Goal: Task Accomplishment & Management: Use online tool/utility

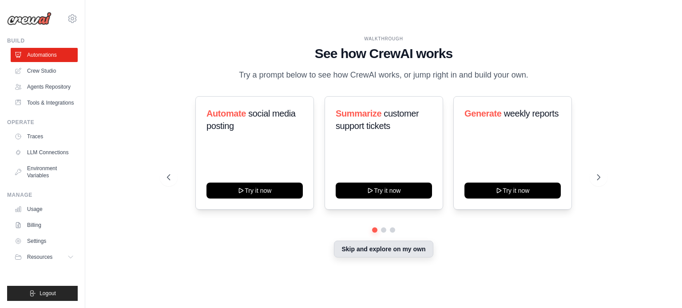
click at [377, 253] on button "Skip and explore on my own" at bounding box center [383, 249] width 99 height 17
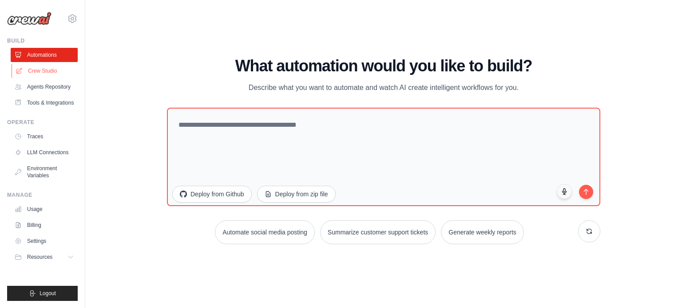
click at [45, 68] on link "Crew Studio" at bounding box center [45, 71] width 67 height 14
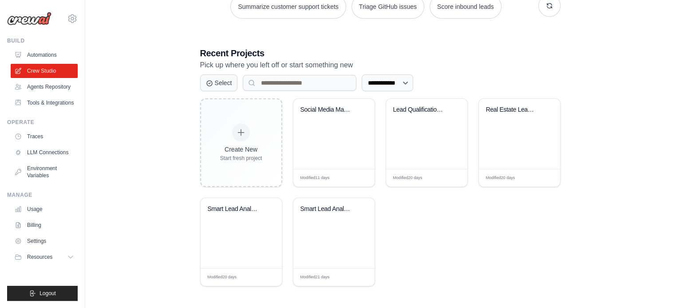
scroll to position [148, 0]
click at [277, 81] on input at bounding box center [300, 83] width 114 height 16
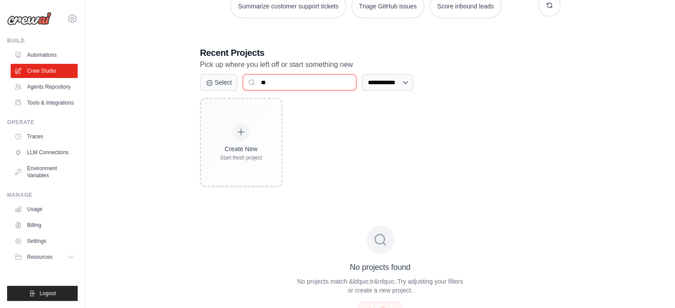
type input "*"
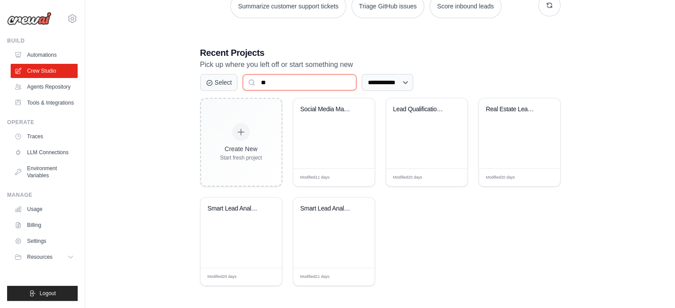
scroll to position [48, 0]
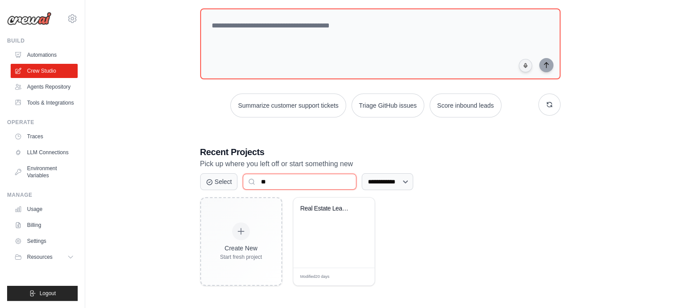
type input "*"
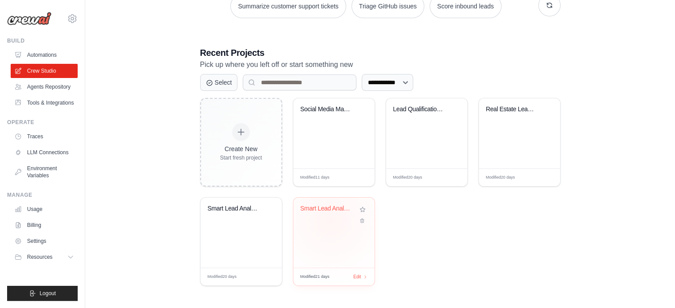
click at [331, 220] on div "Smart Lead Analysis & Sales Routing..." at bounding box center [333, 215] width 67 height 20
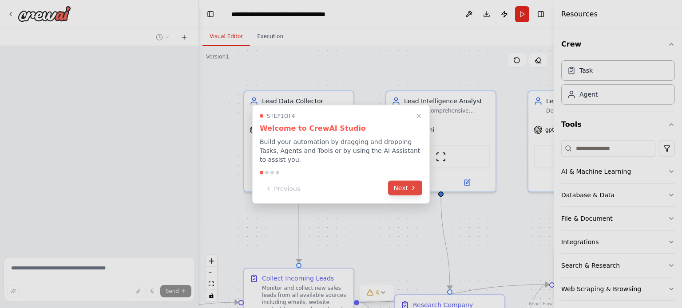
click at [407, 188] on button "Next" at bounding box center [405, 188] width 34 height 15
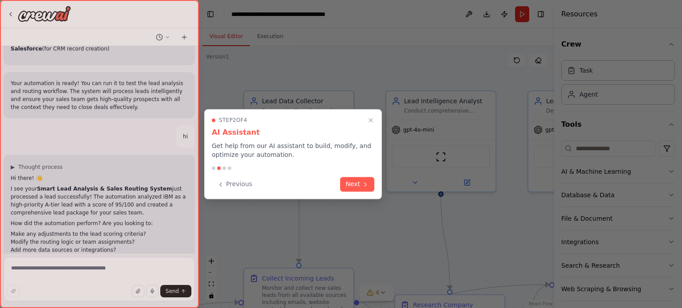
scroll to position [952, 0]
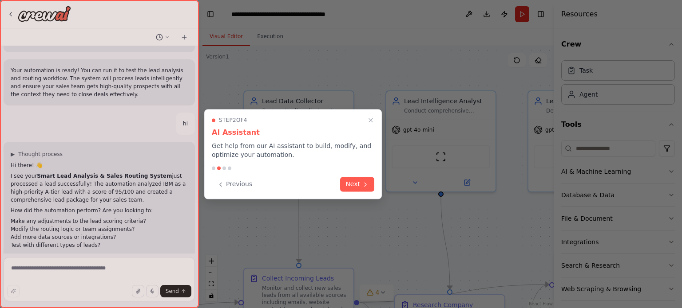
drag, startPoint x: 424, startPoint y: 198, endPoint x: 412, endPoint y: 205, distance: 14.3
click at [412, 205] on div at bounding box center [341, 154] width 682 height 308
click at [374, 124] on button "Close walkthrough" at bounding box center [371, 121] width 12 height 12
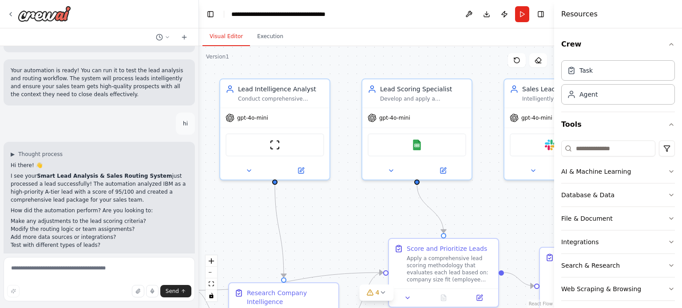
drag, startPoint x: 374, startPoint y: 124, endPoint x: 202, endPoint y: 123, distance: 171.3
click at [202, 123] on div ".deletable-edge-delete-btn { width: 20px; height: 20px; border: 0px solid #ffff…" at bounding box center [376, 177] width 355 height 262
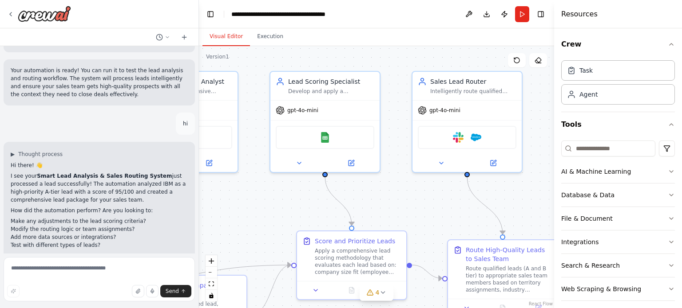
drag, startPoint x: 332, startPoint y: 149, endPoint x: 229, endPoint y: 130, distance: 105.4
click at [229, 130] on div ".deletable-edge-delete-btn { width: 20px; height: 20px; border: 0px solid #ffff…" at bounding box center [376, 177] width 355 height 262
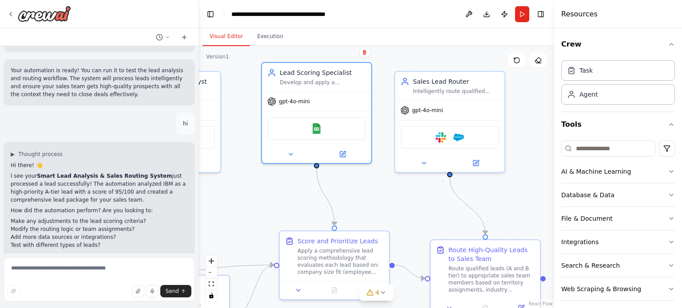
drag, startPoint x: 347, startPoint y: 172, endPoint x: 358, endPoint y: 165, distance: 13.5
click at [358, 165] on div ".deletable-edge-delete-btn { width: 20px; height: 20px; border: 0px solid #ffff…" at bounding box center [376, 177] width 355 height 262
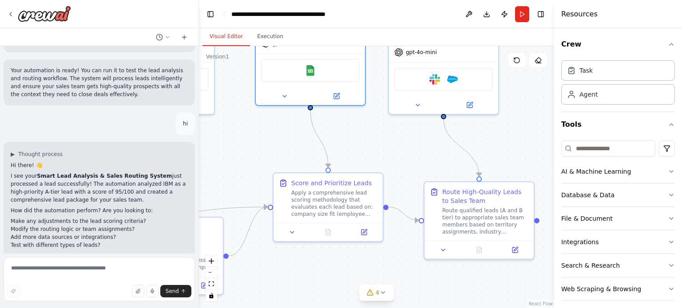
drag, startPoint x: 367, startPoint y: 189, endPoint x: 383, endPoint y: 156, distance: 36.9
click at [383, 156] on div ".deletable-edge-delete-btn { width: 20px; height: 20px; border: 0px solid #ffff…" at bounding box center [376, 177] width 355 height 262
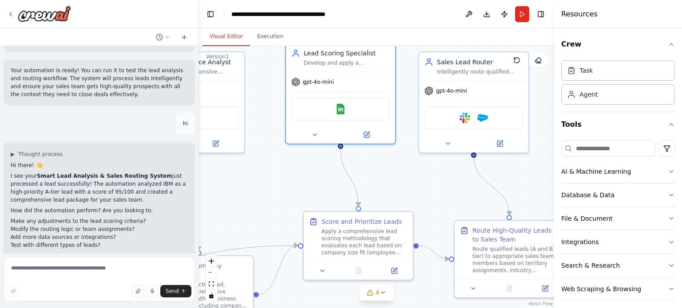
drag, startPoint x: 360, startPoint y: 133, endPoint x: 369, endPoint y: 149, distance: 17.9
click at [369, 149] on div ".deletable-edge-delete-btn { width: 20px; height: 20px; border: 0px solid #ffff…" at bounding box center [376, 177] width 355 height 262
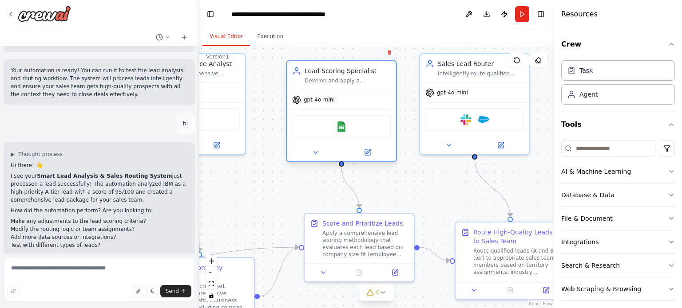
drag, startPoint x: 373, startPoint y: 117, endPoint x: 376, endPoint y: 136, distance: 19.3
click at [376, 136] on div "Google Sheets" at bounding box center [341, 126] width 99 height 23
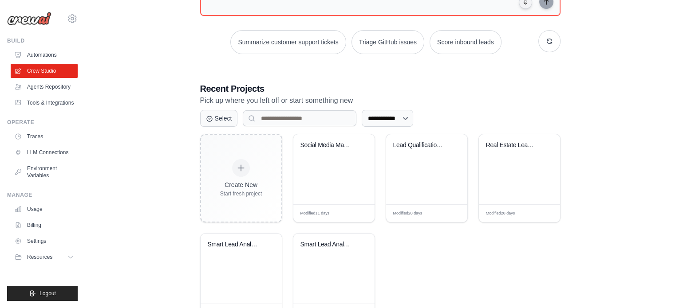
scroll to position [148, 0]
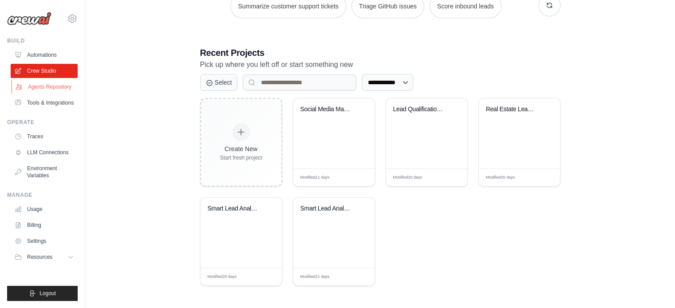
click at [30, 87] on link "Agents Repository" at bounding box center [45, 87] width 67 height 14
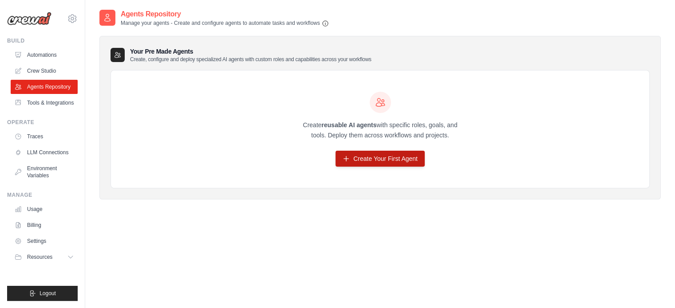
scroll to position [18, 0]
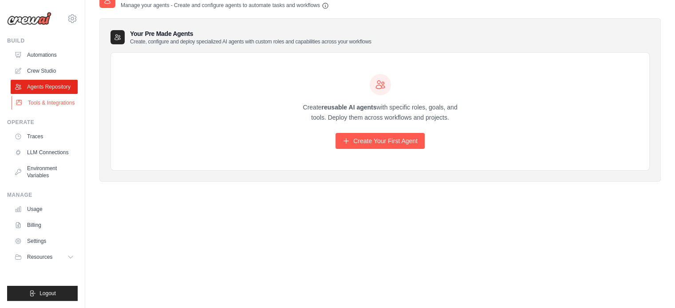
click at [43, 107] on link "Tools & Integrations" at bounding box center [45, 103] width 67 height 14
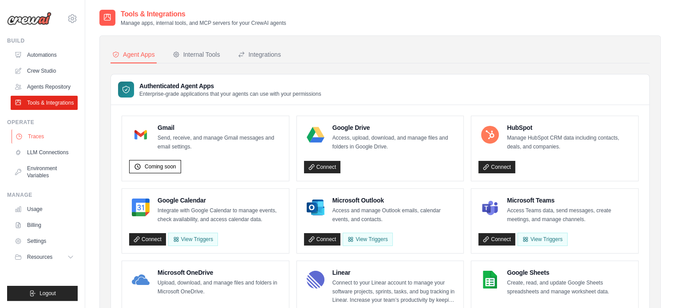
click at [39, 136] on link "Traces" at bounding box center [45, 137] width 67 height 14
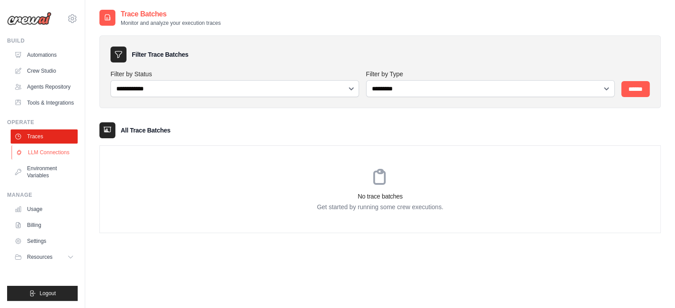
click at [42, 152] on link "LLM Connections" at bounding box center [45, 153] width 67 height 14
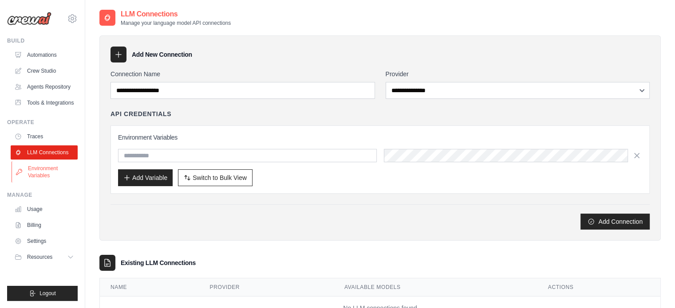
click at [36, 177] on link "Environment Variables" at bounding box center [45, 172] width 67 height 21
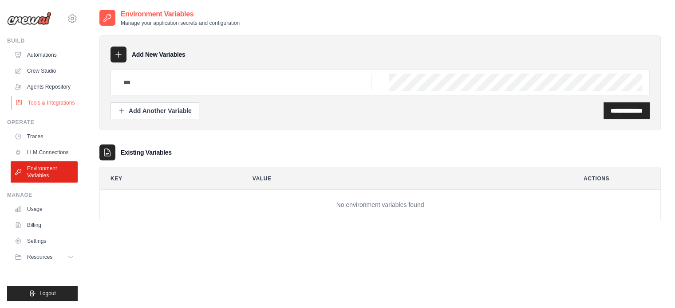
click at [49, 101] on link "Tools & Integrations" at bounding box center [45, 103] width 67 height 14
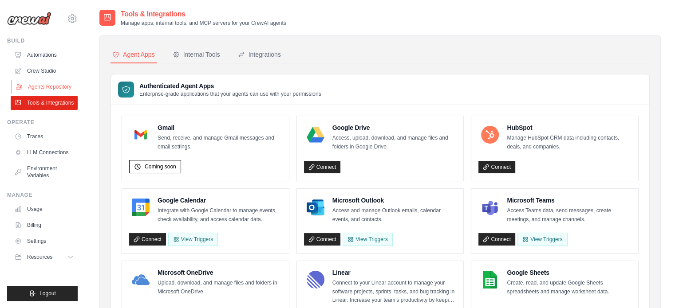
click at [57, 80] on link "Agents Repository" at bounding box center [45, 87] width 67 height 14
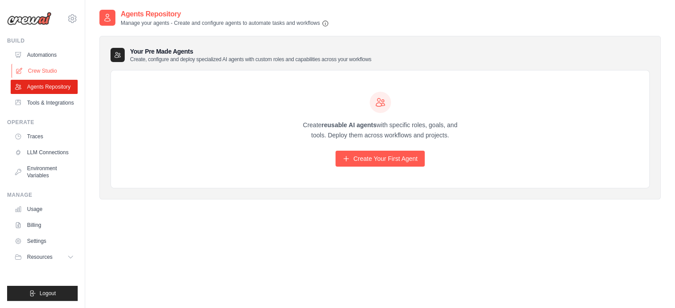
click at [47, 72] on link "Crew Studio" at bounding box center [45, 71] width 67 height 14
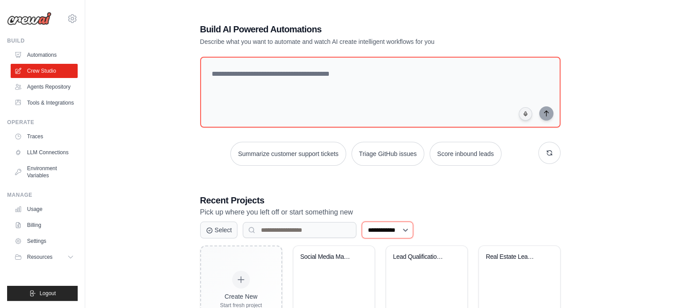
click at [391, 223] on select "**********" at bounding box center [387, 230] width 51 height 17
click at [359, 190] on div "**********" at bounding box center [381, 228] width 382 height 439
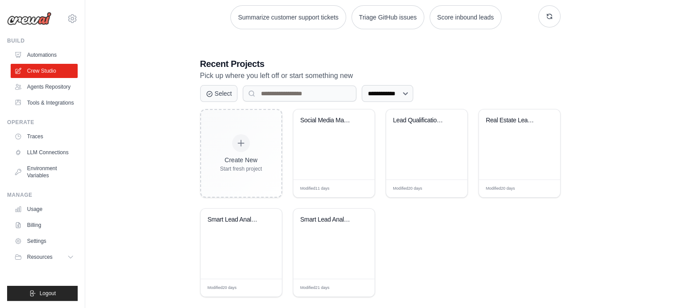
scroll to position [148, 0]
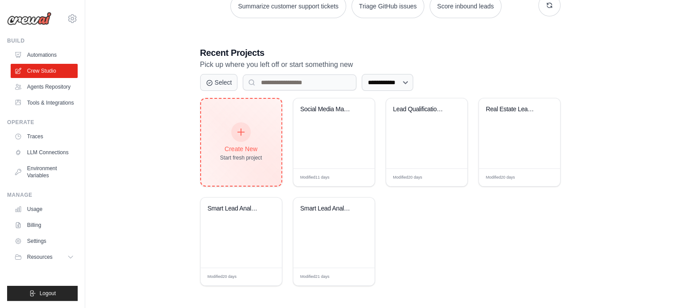
click at [259, 153] on div "Create New Start fresh project" at bounding box center [241, 142] width 42 height 38
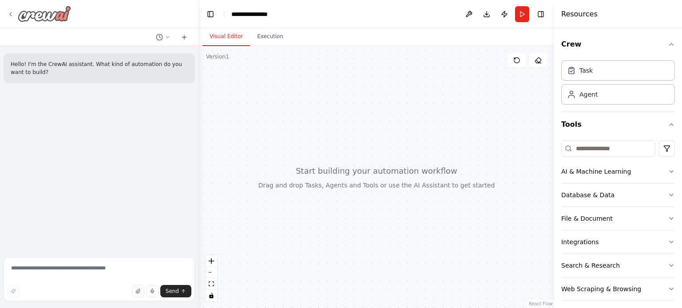
click at [47, 18] on img at bounding box center [44, 14] width 53 height 16
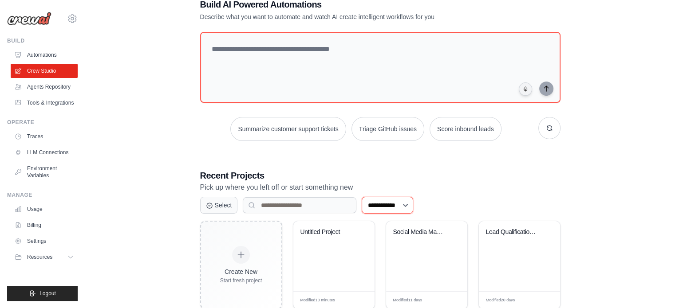
click at [383, 198] on select "**********" at bounding box center [387, 205] width 51 height 17
click at [462, 137] on button "Score inbound leads" at bounding box center [466, 129] width 72 height 24
type textarea "**********"
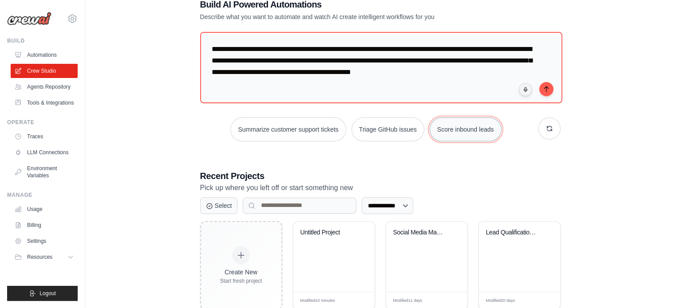
click at [430, 118] on button "Score inbound leads" at bounding box center [466, 130] width 72 height 24
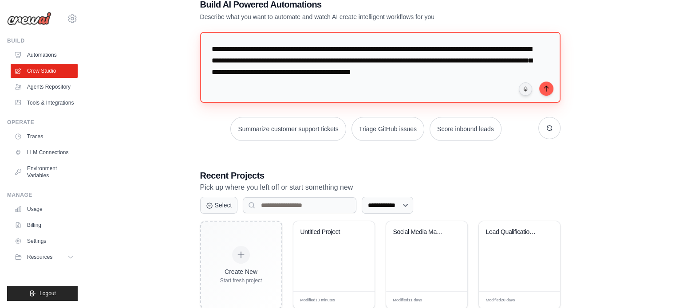
click at [432, 90] on textarea "**********" at bounding box center [380, 67] width 360 height 71
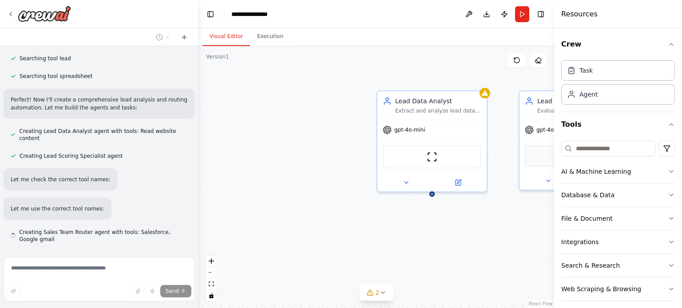
scroll to position [252, 0]
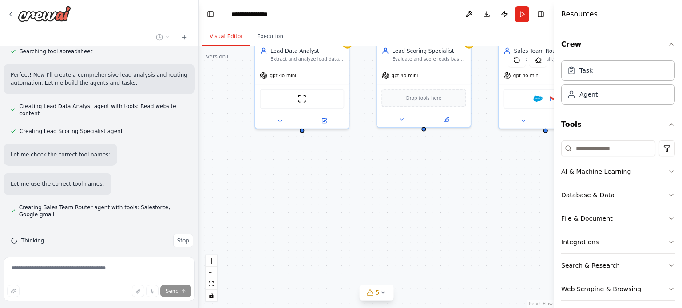
drag, startPoint x: 225, startPoint y: 163, endPoint x: 115, endPoint y: 101, distance: 125.6
click at [115, 101] on div "Develop a crew that analyzes incoming sales leads from various sources (website…" at bounding box center [341, 154] width 682 height 308
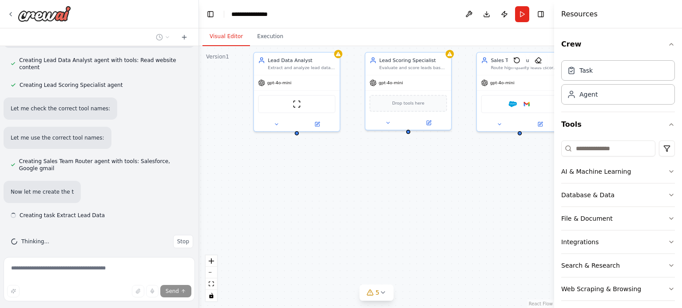
scroll to position [299, 0]
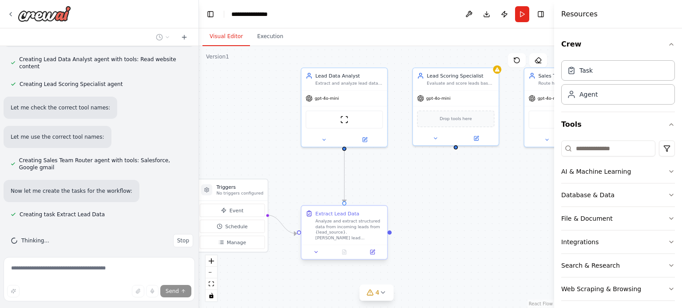
drag, startPoint x: 336, startPoint y: 195, endPoint x: 383, endPoint y: 209, distance: 49.4
click at [383, 209] on div ".deletable-edge-delete-btn { width: 20px; height: 20px; border: 0px solid #ffff…" at bounding box center [376, 177] width 355 height 262
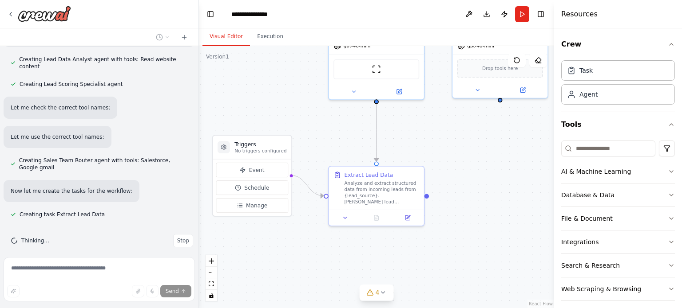
drag, startPoint x: 419, startPoint y: 210, endPoint x: 466, endPoint y: 165, distance: 65.3
click at [466, 165] on div ".deletable-edge-delete-btn { width: 20px; height: 20px; border: 0px solid #ffff…" at bounding box center [376, 177] width 355 height 262
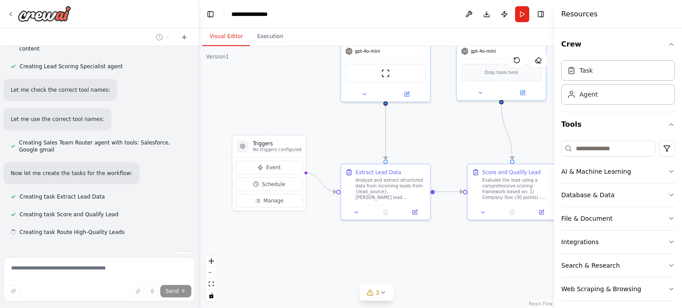
scroll to position [335, 0]
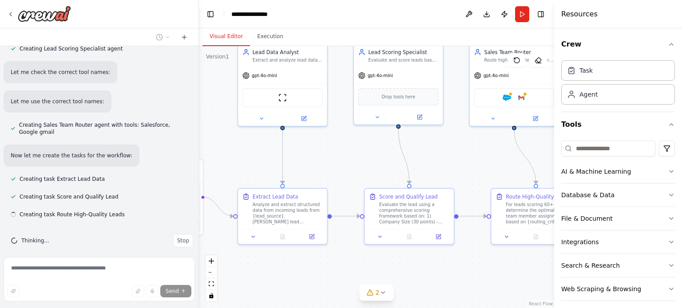
click at [192, 291] on div "Develop a crew that analyzes incoming sales leads from various sources (website…" at bounding box center [341, 154] width 682 height 308
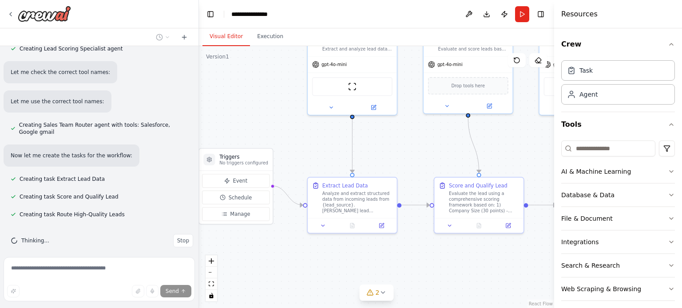
drag, startPoint x: 272, startPoint y: 274, endPoint x: 223, endPoint y: 275, distance: 48.4
click at [223, 275] on div ".deletable-edge-delete-btn { width: 20px; height: 20px; border: 0px solid #ffff…" at bounding box center [376, 177] width 355 height 262
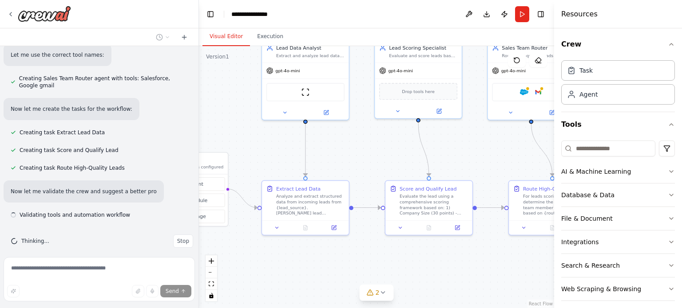
scroll to position [382, 0]
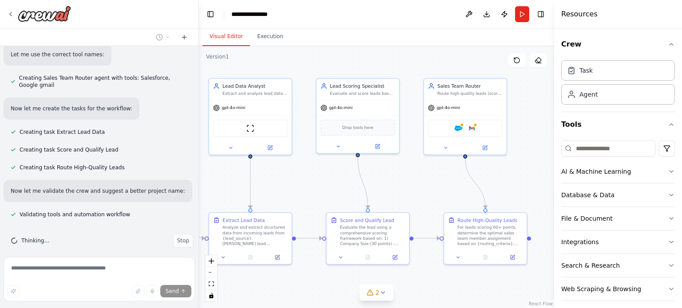
drag, startPoint x: 346, startPoint y: 265, endPoint x: 287, endPoint y: 288, distance: 63.4
click at [287, 288] on div ".deletable-edge-delete-btn { width: 20px; height: 20px; border: 0px solid #ffff…" at bounding box center [376, 177] width 355 height 262
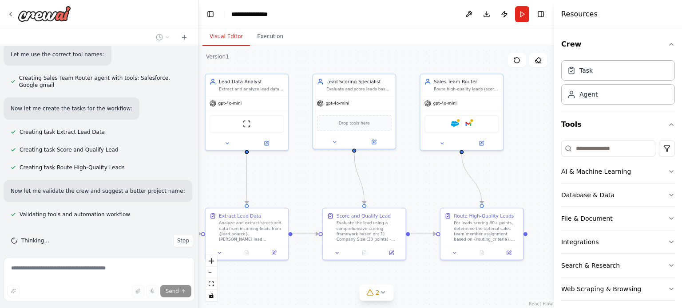
scroll to position [399, 0]
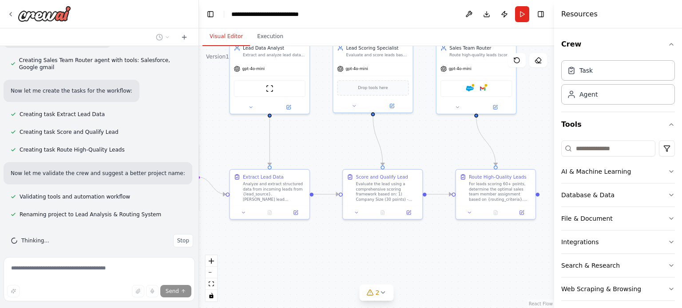
drag, startPoint x: 295, startPoint y: 285, endPoint x: 315, endPoint y: 243, distance: 46.3
click at [315, 243] on div ".deletable-edge-delete-btn { width: 20px; height: 20px; border: 0px solid #ffff…" at bounding box center [376, 177] width 355 height 262
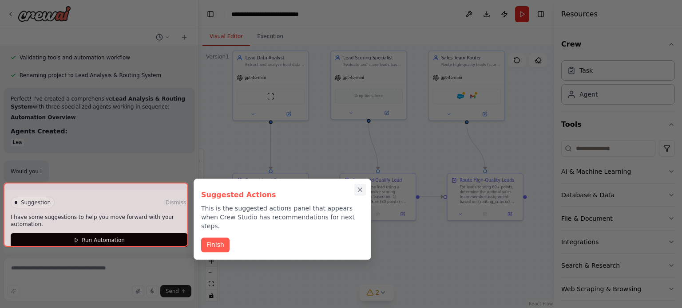
click at [360, 160] on div at bounding box center [341, 154] width 682 height 308
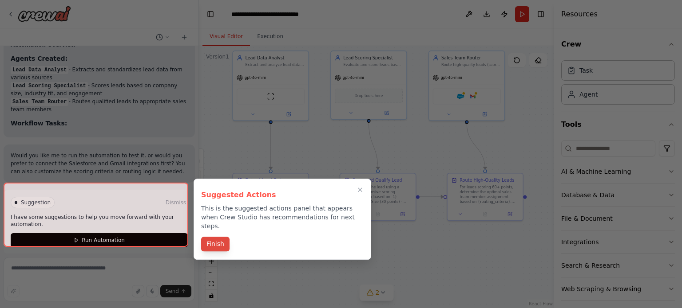
click at [217, 231] on div "Suggested Actions This is the suggested actions panel that appears when Crew St…" at bounding box center [282, 219] width 178 height 81
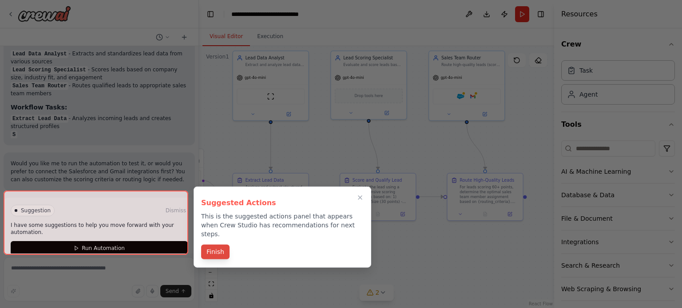
scroll to position [636, 0]
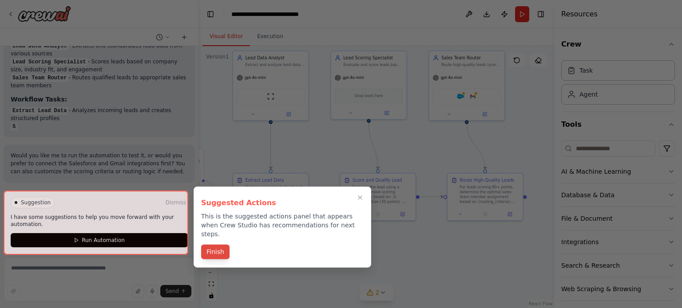
click at [217, 231] on div "Suggested Actions This is the suggested actions panel that appears when Crew St…" at bounding box center [282, 227] width 178 height 81
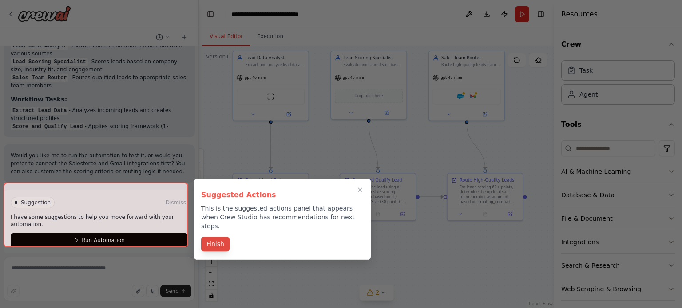
click at [217, 231] on div "Suggested Actions This is the suggested actions panel that appears when Crew St…" at bounding box center [282, 219] width 178 height 81
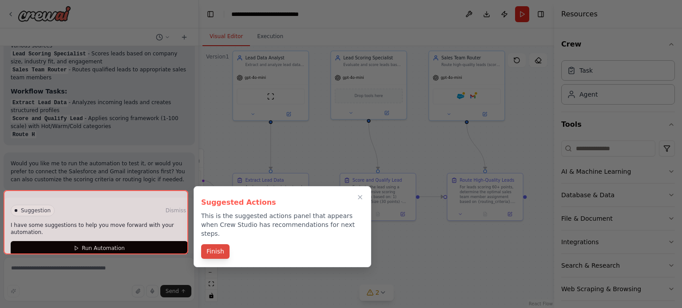
scroll to position [652, 0]
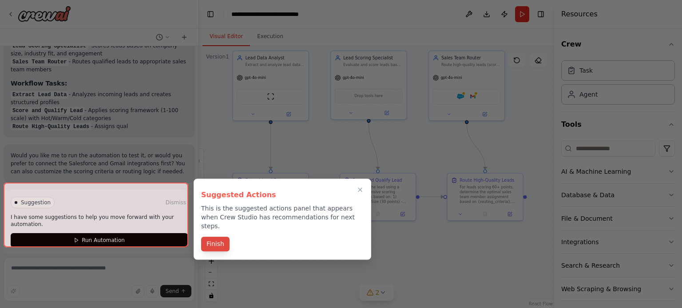
click at [217, 237] on button "Finish" at bounding box center [215, 244] width 28 height 15
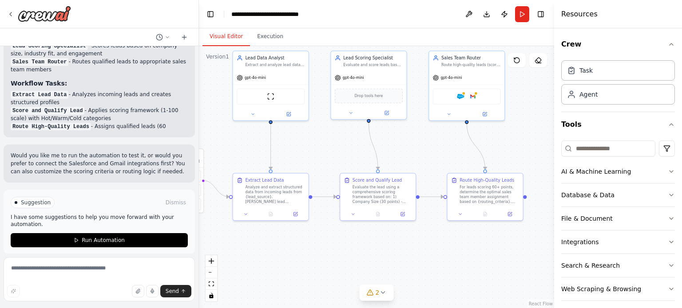
click at [217, 231] on div ".deletable-edge-delete-btn { width: 20px; height: 20px; border: 0px solid #ffff…" at bounding box center [376, 177] width 355 height 262
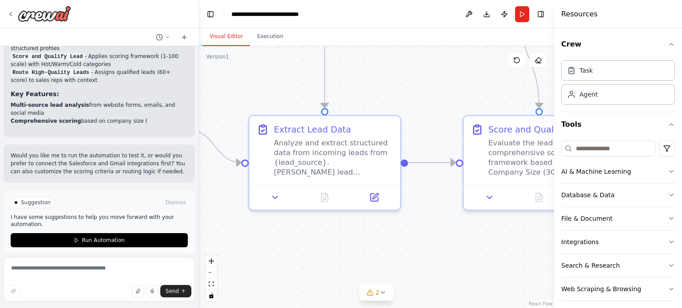
click at [217, 231] on div ".deletable-edge-delete-btn { width: 20px; height: 20px; border: 0px solid #ffff…" at bounding box center [376, 177] width 355 height 262
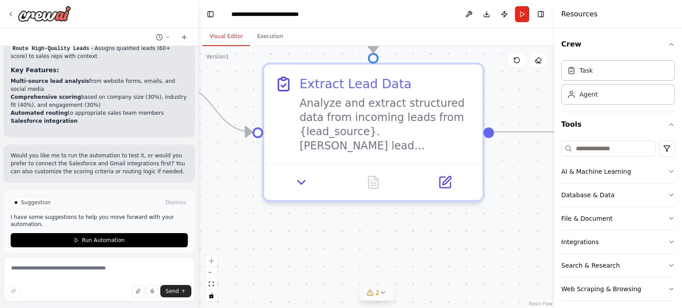
click at [373, 293] on icon at bounding box center [370, 292] width 7 height 7
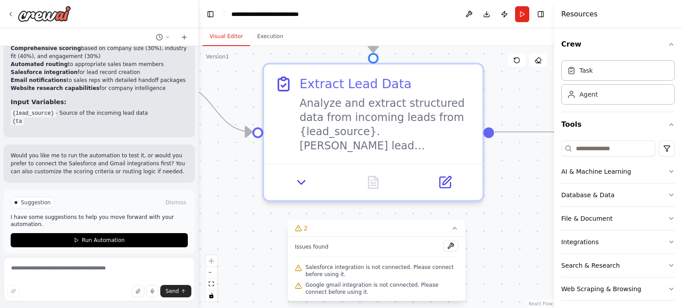
click at [255, 265] on div ".deletable-edge-delete-btn { width: 20px; height: 20px; border: 0px solid #ffff…" at bounding box center [376, 177] width 355 height 262
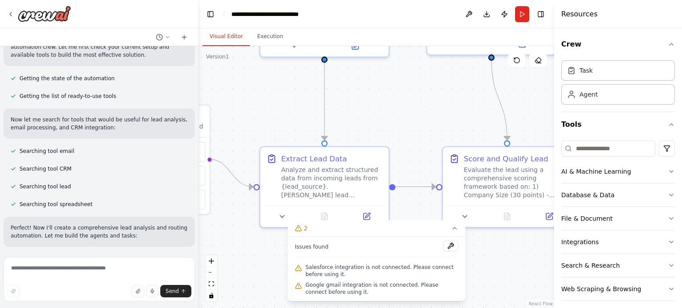
scroll to position [98, 0]
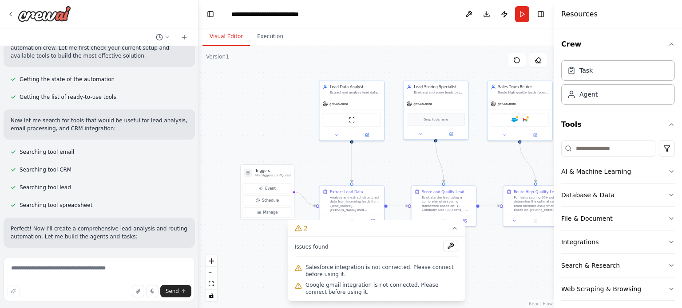
drag, startPoint x: 323, startPoint y: 147, endPoint x: 406, endPoint y: 154, distance: 83.3
click at [406, 154] on div ".deletable-edge-delete-btn { width: 20px; height: 20px; border: 0px solid #ffff…" at bounding box center [376, 177] width 355 height 262
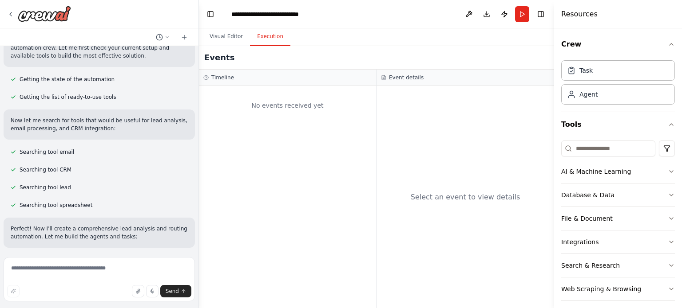
click at [277, 35] on button "Execution" at bounding box center [270, 37] width 40 height 19
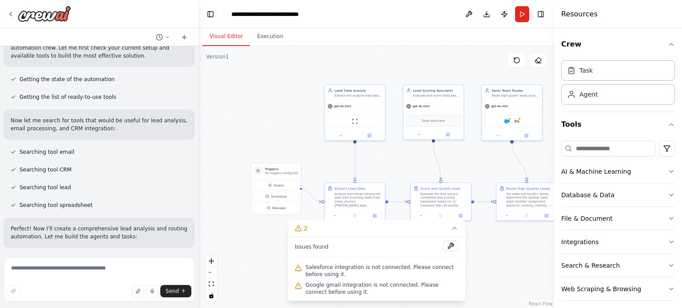
click at [224, 36] on button "Visual Editor" at bounding box center [225, 37] width 47 height 19
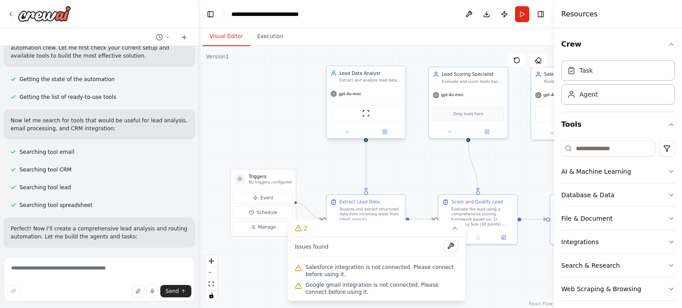
click at [355, 84] on div "Lead Data Analyst Extract and analyze lead data from {lead_source} to identify …" at bounding box center [366, 76] width 79 height 20
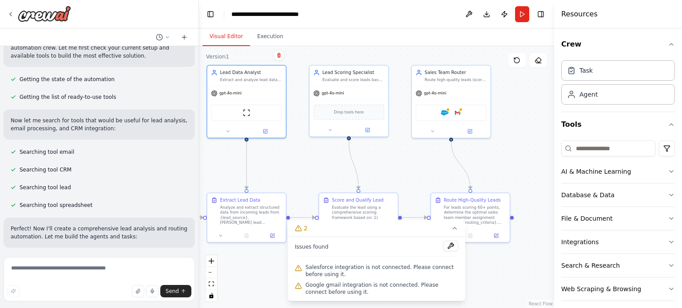
drag, startPoint x: 297, startPoint y: 101, endPoint x: 174, endPoint y: 100, distance: 123.4
click at [174, 100] on div "Develop a crew that analyzes incoming sales leads from various sources (website…" at bounding box center [341, 154] width 682 height 308
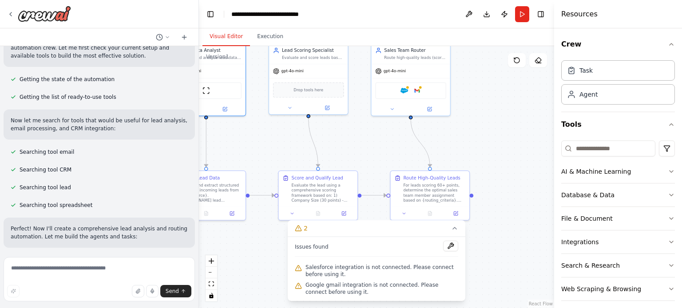
drag, startPoint x: 383, startPoint y: 178, endPoint x: 347, endPoint y: 154, distance: 43.1
click at [347, 154] on div ".deletable-edge-delete-btn { width: 20px; height: 20px; border: 0px solid #ffff…" at bounding box center [376, 177] width 355 height 262
click at [443, 202] on div "Route High-Quality Leads For leads scoring 60+ points, determine the optimal sa…" at bounding box center [430, 188] width 79 height 36
click at [438, 200] on div "For leads scoring 60+ points, determine the optimal sales team member assignmen…" at bounding box center [434, 192] width 62 height 20
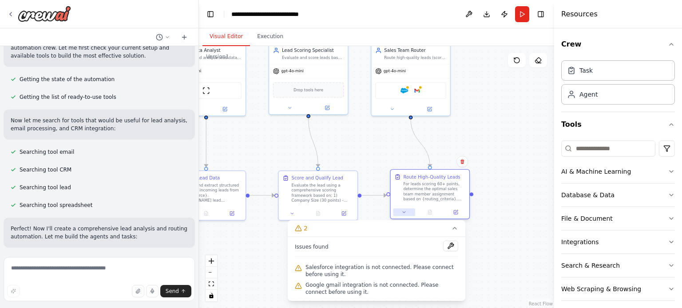
click at [407, 215] on button at bounding box center [404, 213] width 22 height 8
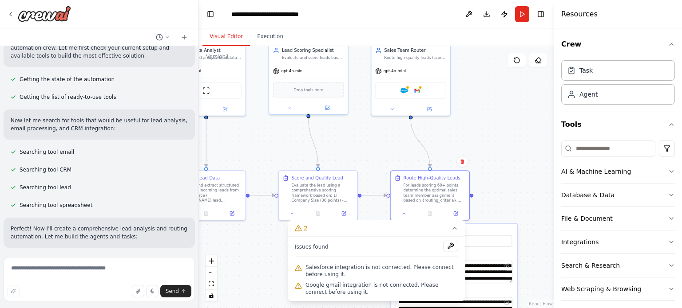
drag, startPoint x: 471, startPoint y: 196, endPoint x: 483, endPoint y: 194, distance: 12.1
click at [483, 194] on div ".deletable-edge-delete-btn { width: 20px; height: 20px; border: 0px solid #ffff…" at bounding box center [376, 177] width 355 height 262
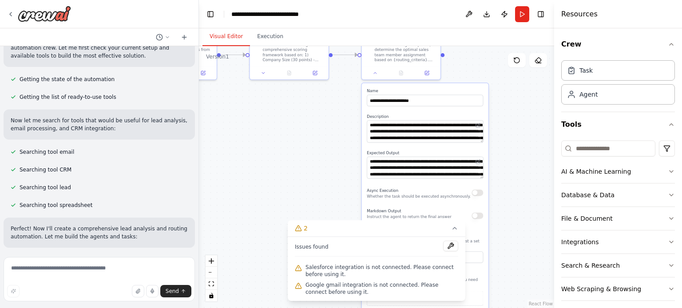
drag, startPoint x: 483, startPoint y: 194, endPoint x: 454, endPoint y: 54, distance: 143.6
click at [454, 54] on div ".deletable-edge-delete-btn { width: 20px; height: 20px; border: 0px solid #ffff…" at bounding box center [376, 177] width 355 height 262
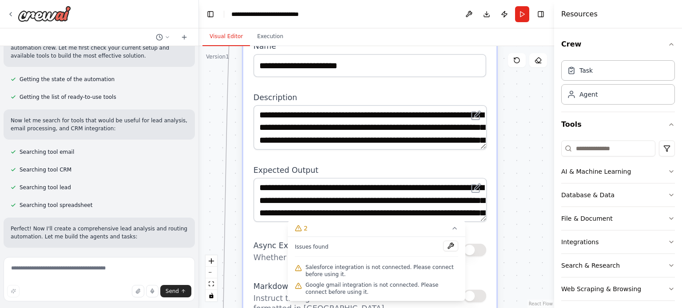
drag, startPoint x: 501, startPoint y: 113, endPoint x: 486, endPoint y: 48, distance: 66.3
click at [486, 48] on div ".deletable-edge-delete-btn { width: 20px; height: 20px; border: 0px solid #ffff…" at bounding box center [376, 177] width 355 height 262
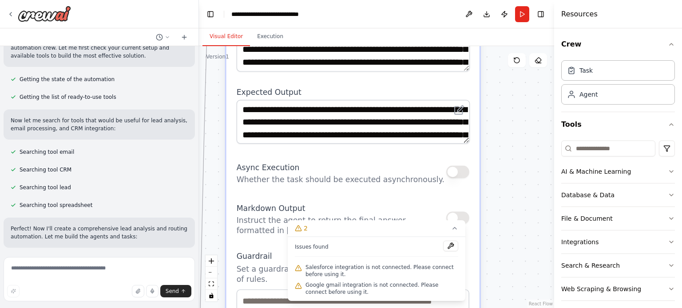
drag, startPoint x: 540, startPoint y: 123, endPoint x: 510, endPoint y: 23, distance: 105.0
click at [510, 23] on main "**********" at bounding box center [376, 154] width 355 height 308
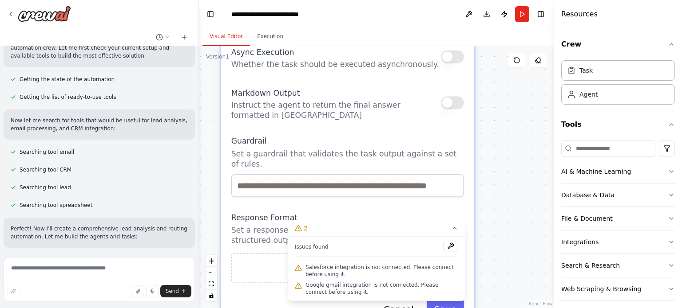
drag, startPoint x: 515, startPoint y: 165, endPoint x: 509, endPoint y: 50, distance: 115.5
click at [509, 50] on div ".deletable-edge-delete-btn { width: 20px; height: 20px; border: 0px solid #ffff…" at bounding box center [376, 177] width 355 height 262
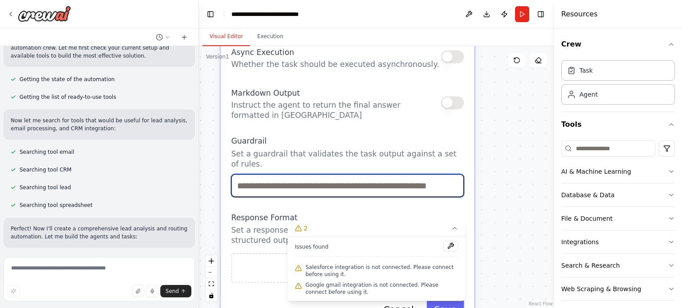
click at [399, 174] on input "text" at bounding box center [347, 185] width 233 height 23
drag, startPoint x: 399, startPoint y: 168, endPoint x: 486, endPoint y: 171, distance: 87.0
click at [486, 171] on div ".deletable-edge-delete-btn { width: 20px; height: 20px; border: 0px solid #ffff…" at bounding box center [376, 177] width 355 height 262
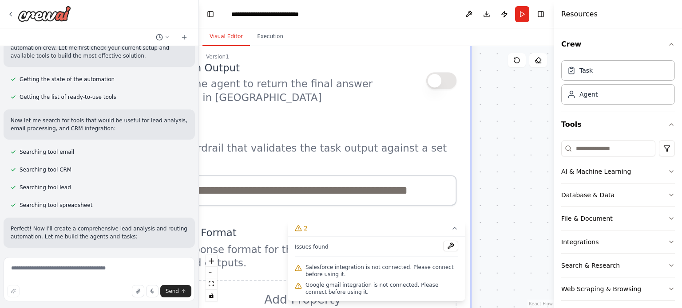
click at [486, 171] on div ".deletable-edge-delete-btn { width: 20px; height: 20px; border: 0px solid #ffff…" at bounding box center [376, 177] width 355 height 262
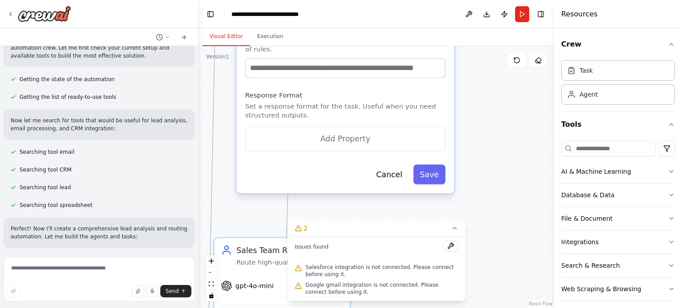
drag, startPoint x: 494, startPoint y: 211, endPoint x: 481, endPoint y: 90, distance: 121.8
click at [481, 90] on div ".deletable-edge-delete-btn { width: 20px; height: 20px; border: 0px solid #ffff…" at bounding box center [376, 177] width 355 height 262
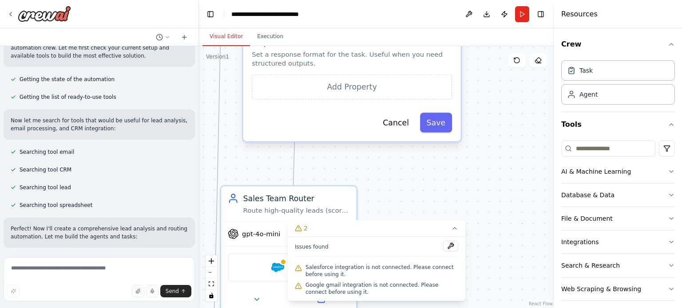
drag, startPoint x: 481, startPoint y: 90, endPoint x: 488, endPoint y: 27, distance: 63.5
click at [488, 27] on main "**********" at bounding box center [376, 154] width 355 height 308
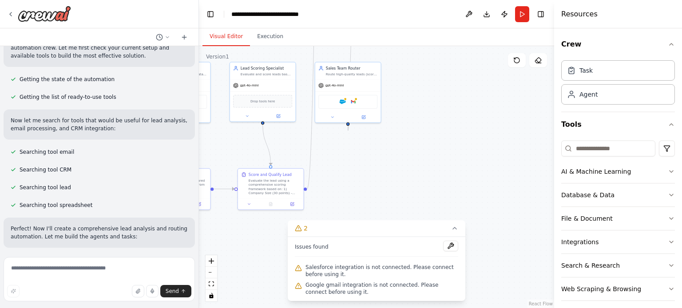
drag, startPoint x: 548, startPoint y: 215, endPoint x: 501, endPoint y: 159, distance: 73.1
click at [501, 159] on div ".deletable-edge-delete-btn { width: 20px; height: 20px; border: 0px solid #ffff…" at bounding box center [376, 177] width 355 height 262
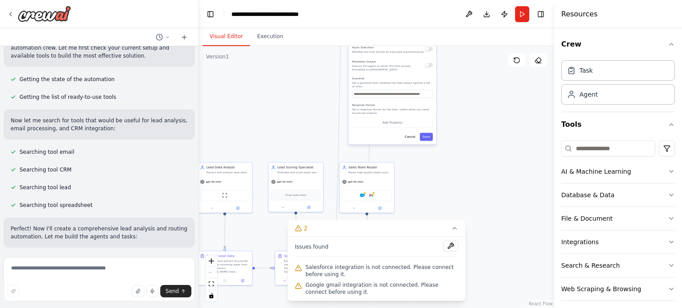
drag, startPoint x: 458, startPoint y: 136, endPoint x: 447, endPoint y: 202, distance: 66.6
click at [447, 202] on div ".deletable-edge-delete-btn { width: 20px; height: 20px; border: 0px solid #ffff…" at bounding box center [376, 177] width 355 height 262
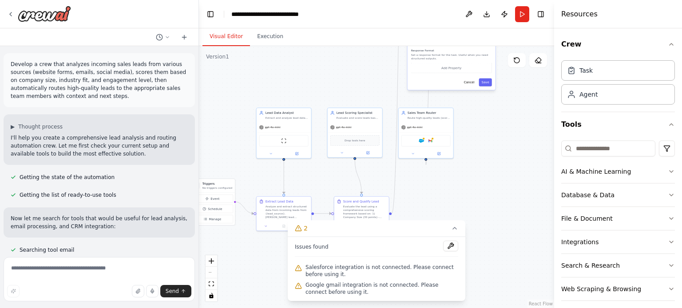
drag, startPoint x: 245, startPoint y: 145, endPoint x: 304, endPoint y: 90, distance: 80.1
click at [304, 90] on div ".deletable-edge-delete-btn { width: 20px; height: 20px; border: 0px solid #ffff…" at bounding box center [376, 177] width 355 height 262
click at [46, 79] on p "Develop a crew that analyzes incoming sales leads from various sources (website…" at bounding box center [99, 80] width 177 height 40
drag, startPoint x: 259, startPoint y: 126, endPoint x: 235, endPoint y: 120, distance: 24.4
click at [238, 120] on div "gpt-4o-mini" at bounding box center [265, 122] width 55 height 10
